Goal: Navigation & Orientation: Find specific page/section

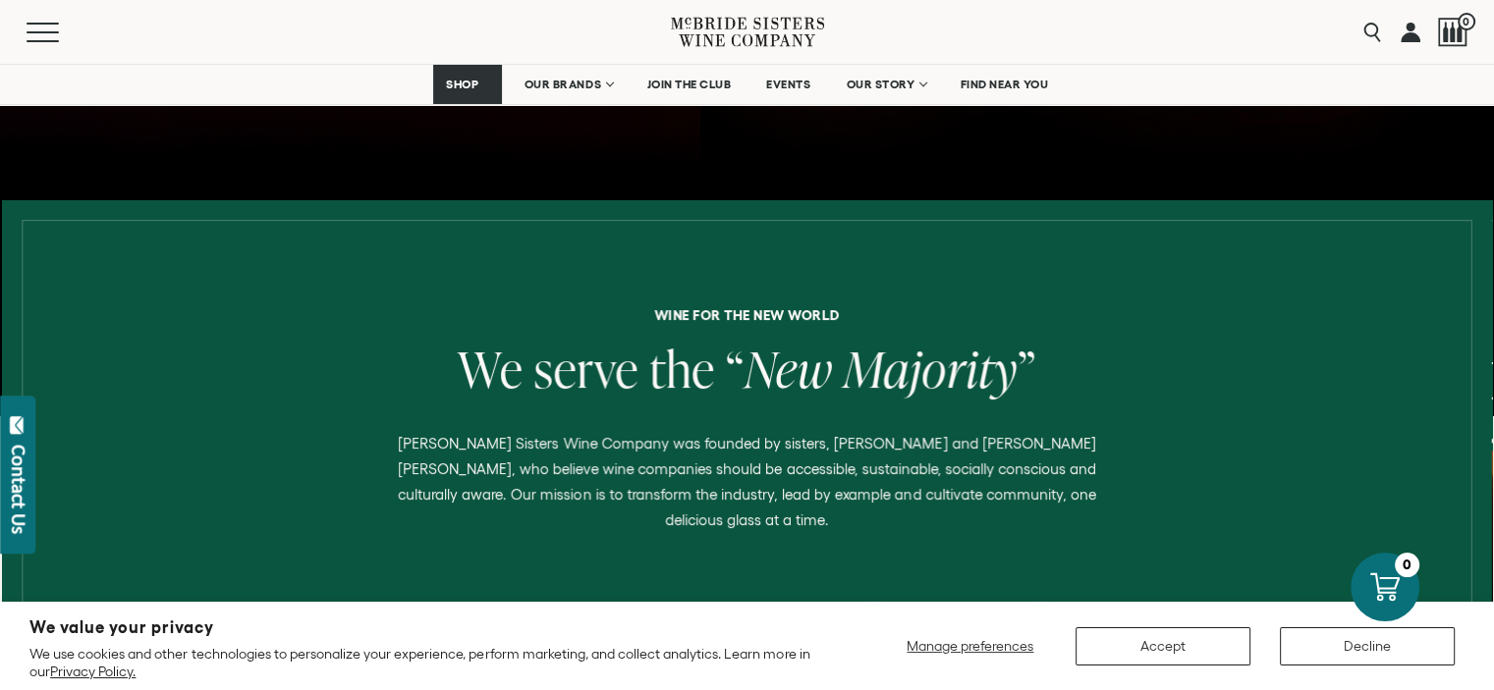
scroll to position [786, 0]
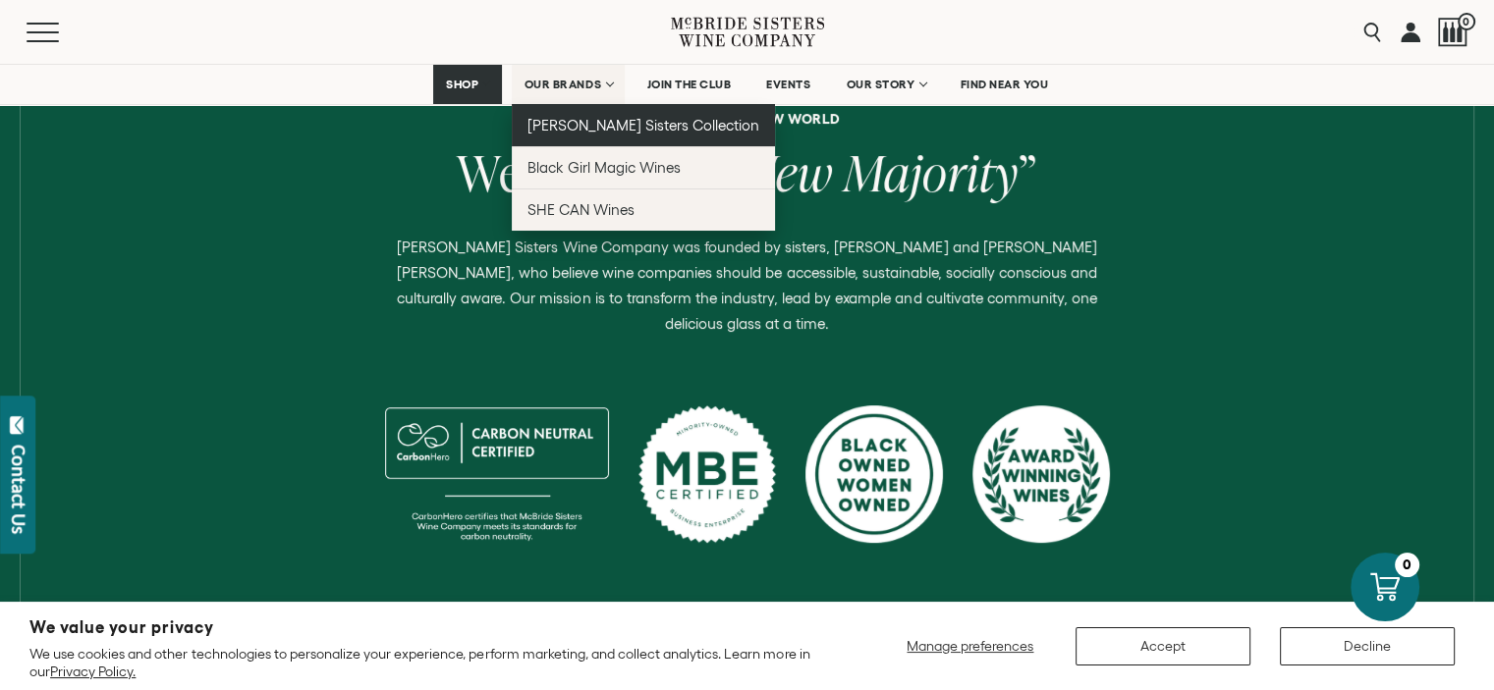
click at [581, 114] on link "[PERSON_NAME] Sisters Collection" at bounding box center [644, 125] width 264 height 42
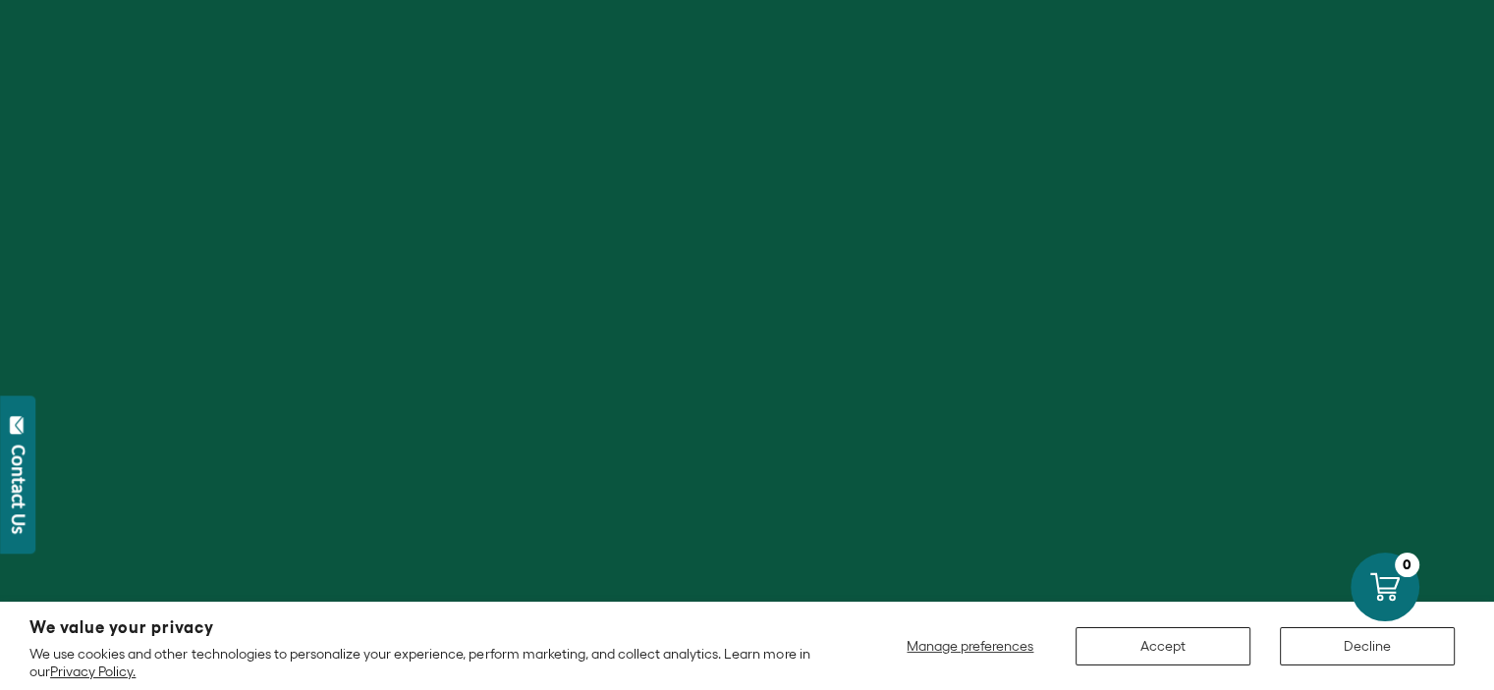
scroll to position [295, 0]
click at [21, 470] on div "Contact Us" at bounding box center [19, 489] width 20 height 89
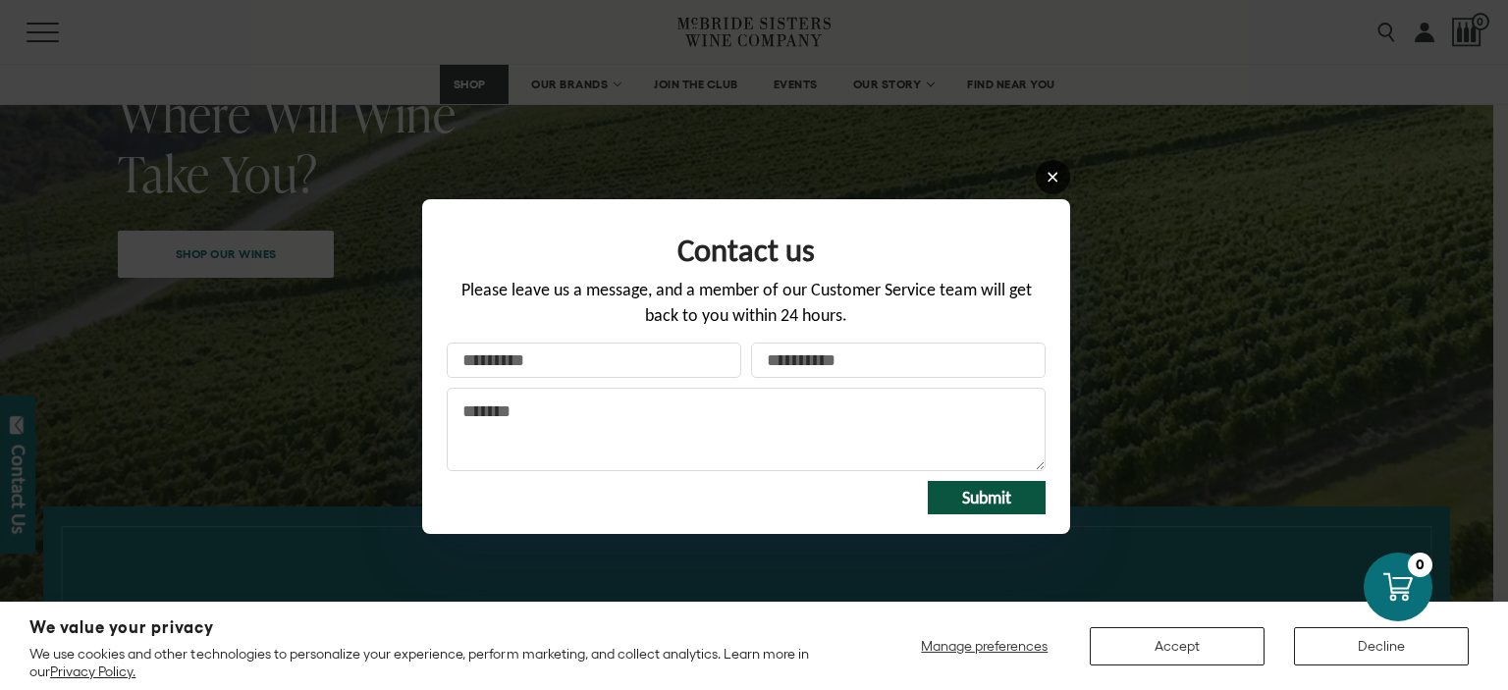
click at [1061, 165] on link at bounding box center [1053, 177] width 34 height 34
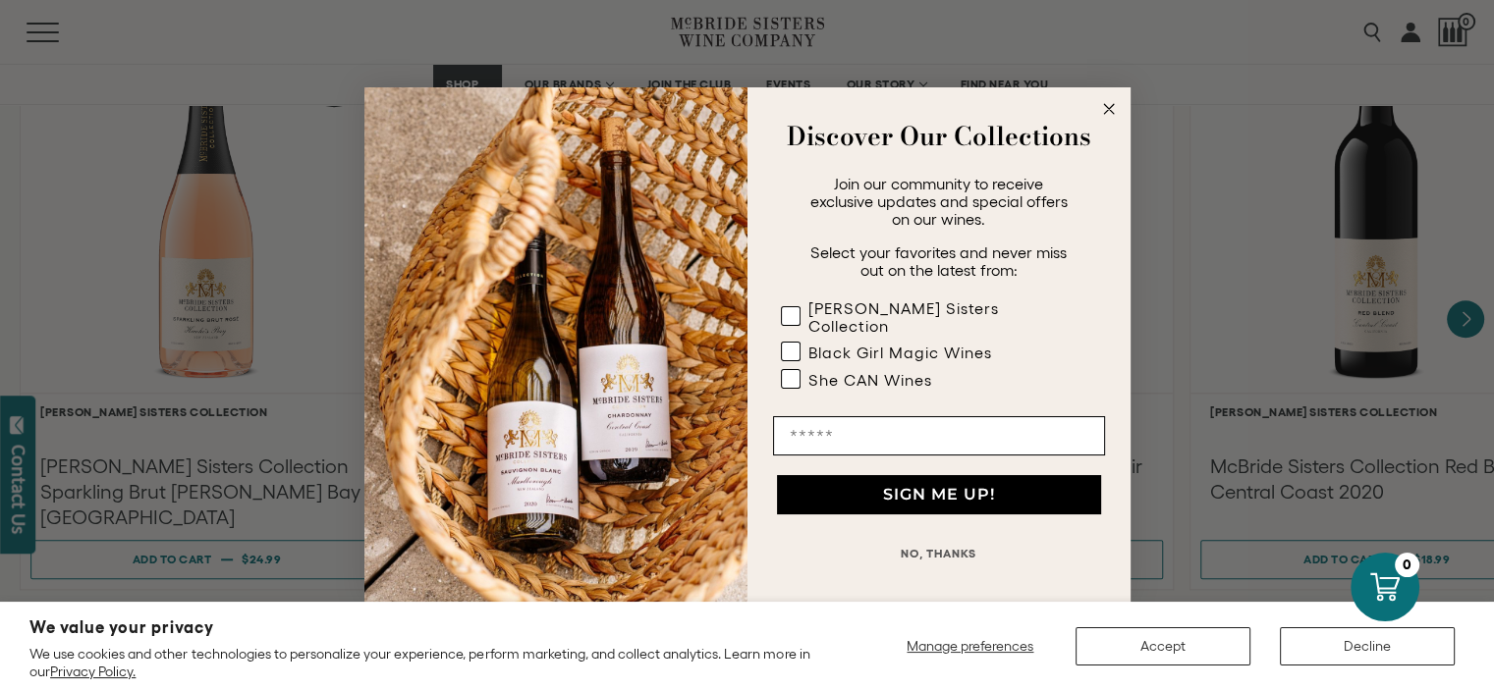
scroll to position [1964, 0]
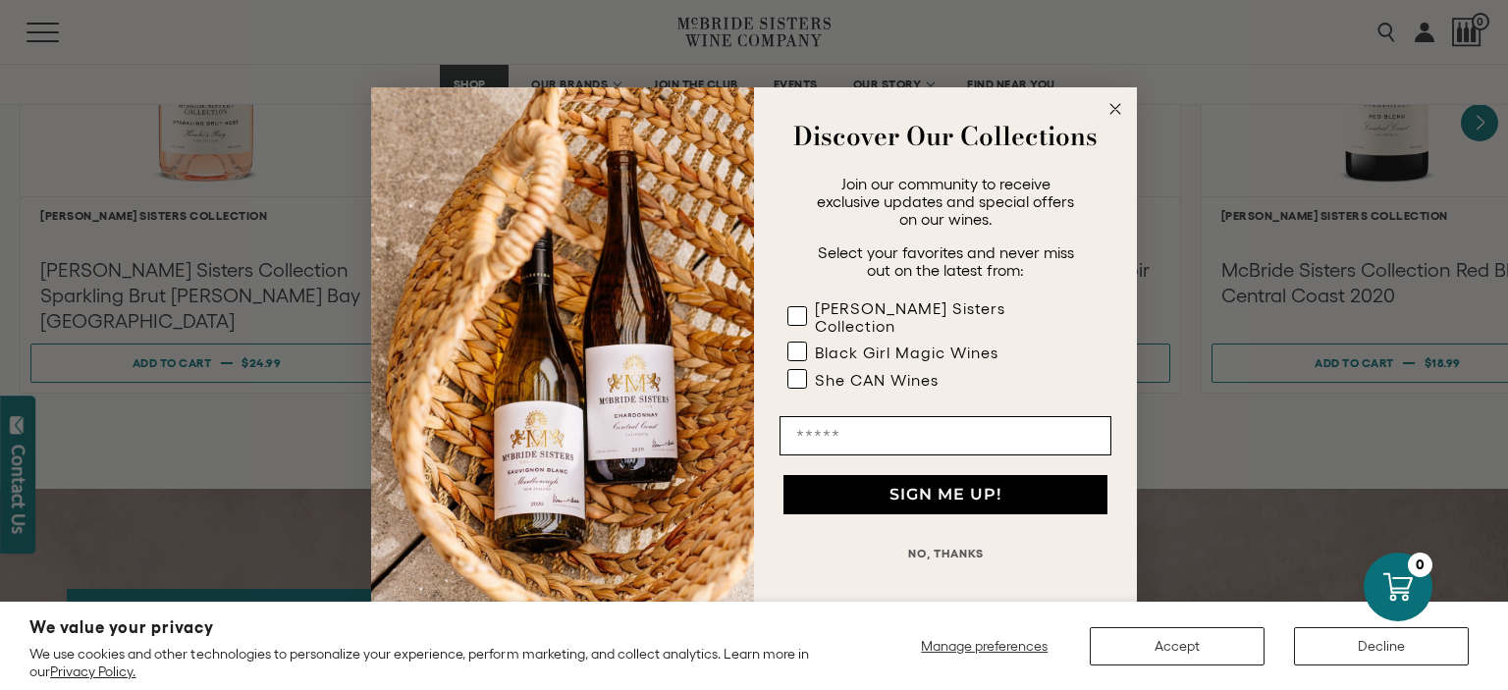
click at [1116, 115] on circle "Close dialog" at bounding box center [1116, 109] width 23 height 23
